Goal: Check status: Check status

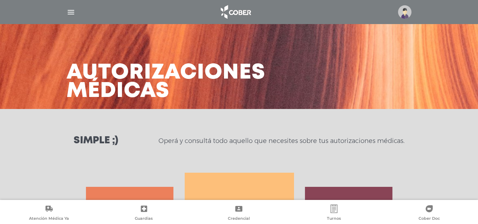
select select "**********"
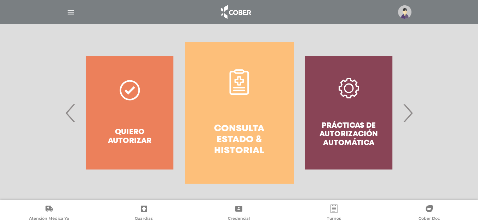
click at [269, 119] on link "Consulta estado & historial" at bounding box center [239, 113] width 109 height 142
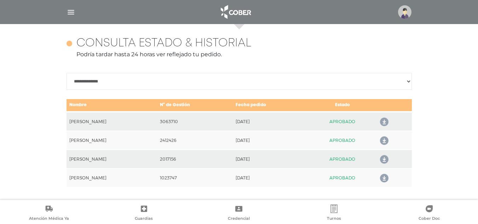
scroll to position [308, 0]
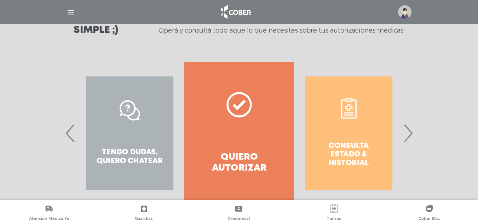
scroll to position [131, 0]
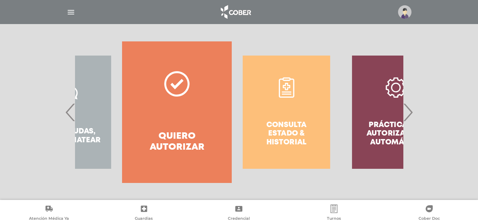
drag, startPoint x: 226, startPoint y: 120, endPoint x: 179, endPoint y: 121, distance: 47.5
click at [163, 126] on link "Quiero autorizar" at bounding box center [176, 112] width 109 height 142
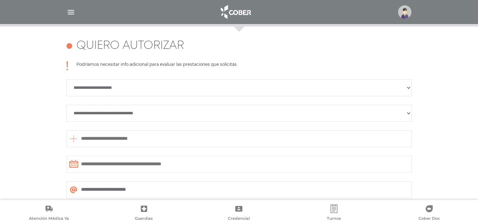
scroll to position [350, 0]
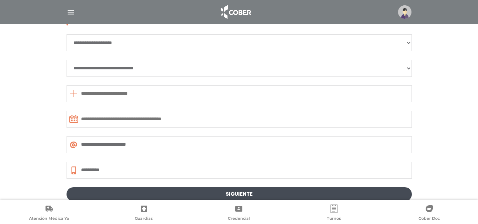
click at [180, 121] on input "text" at bounding box center [240, 119] width 346 height 17
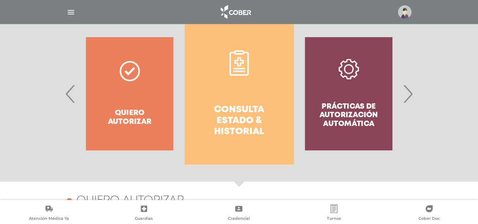
drag, startPoint x: 322, startPoint y: 71, endPoint x: 285, endPoint y: 67, distance: 37.1
click at [294, 67] on div "Prácticas de autorización automática" at bounding box center [348, 94] width 109 height 142
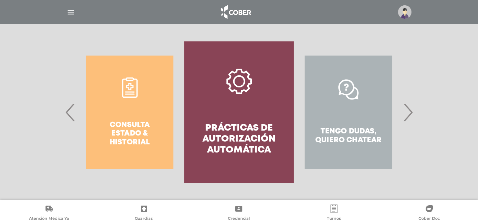
click at [239, 114] on link "Prácticas de autorización automática" at bounding box center [239, 112] width 109 height 142
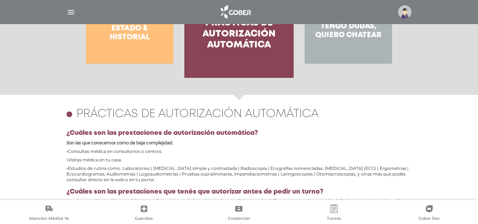
scroll to position [137, 0]
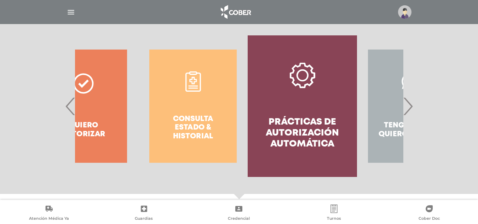
drag, startPoint x: 148, startPoint y: 103, endPoint x: 212, endPoint y: 98, distance: 64.3
click at [212, 98] on div "Consulta estado & historial" at bounding box center [192, 106] width 109 height 142
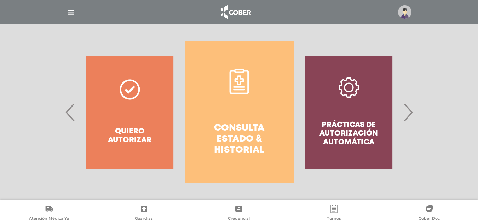
click at [264, 119] on link "Consulta estado & historial" at bounding box center [239, 112] width 109 height 142
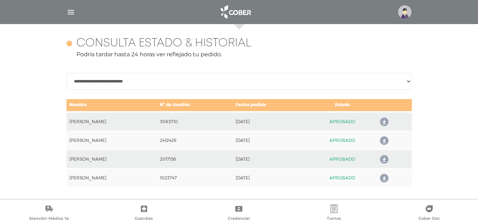
scroll to position [308, 0]
